Goal: Task Accomplishment & Management: Manage account settings

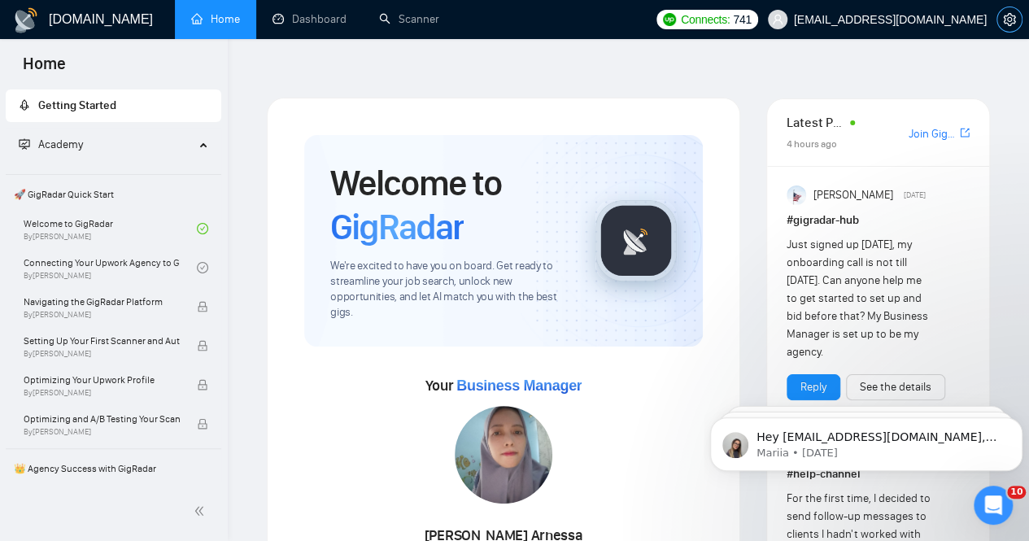
click at [1010, 15] on icon "setting" at bounding box center [1009, 19] width 13 height 13
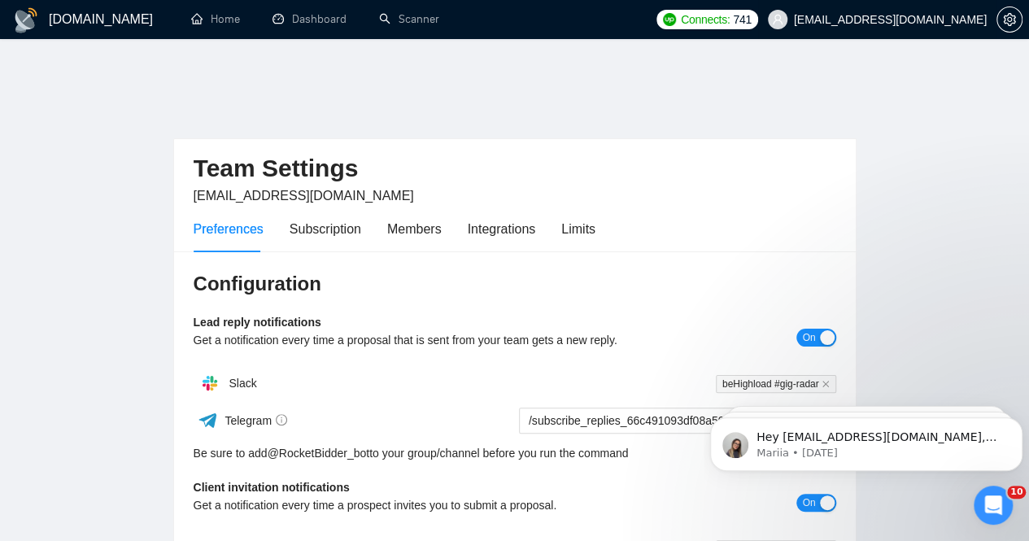
click at [800, 20] on span "aliaksandr.martsineuski@behighload.com" at bounding box center [890, 20] width 193 height 0
click at [791, 152] on h2 "Team Settings" at bounding box center [515, 168] width 643 height 33
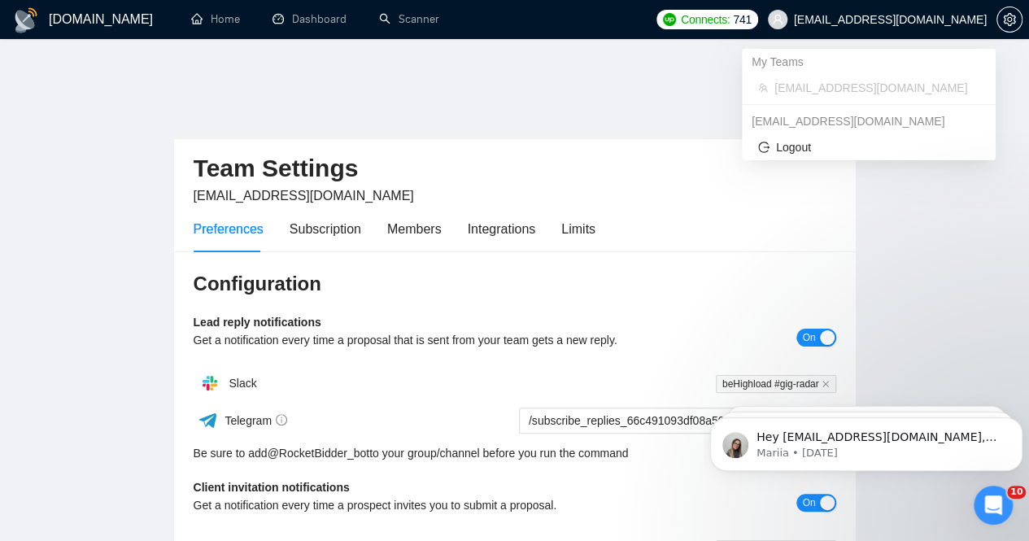
click at [797, 20] on span "aliaksandr.martsineuski@behighload.com" at bounding box center [890, 20] width 193 height 0
click at [793, 144] on span "Logout" at bounding box center [868, 147] width 221 height 18
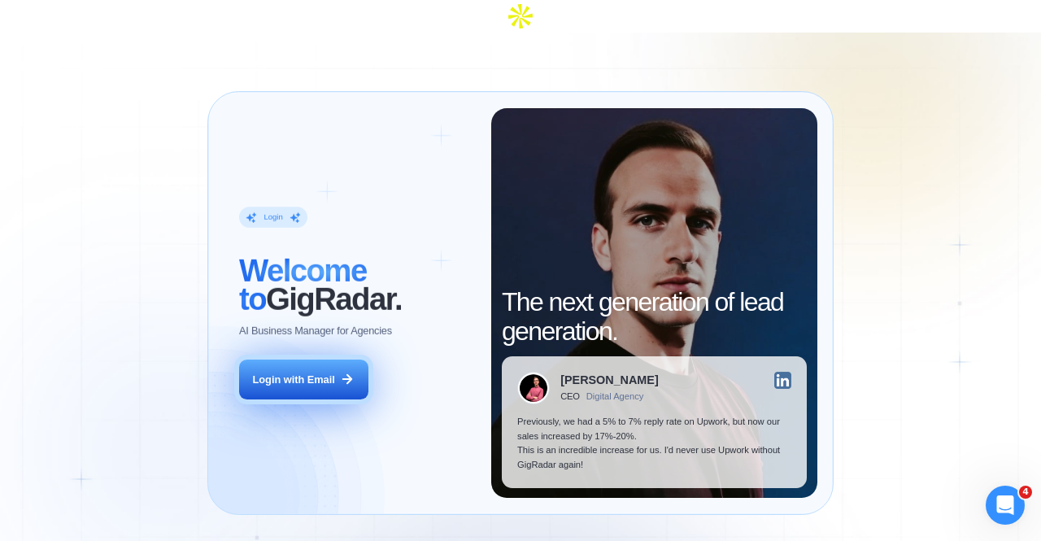
click at [291, 373] on div "Login with Email" at bounding box center [294, 380] width 82 height 15
